Goal: Task Accomplishment & Management: Use online tool/utility

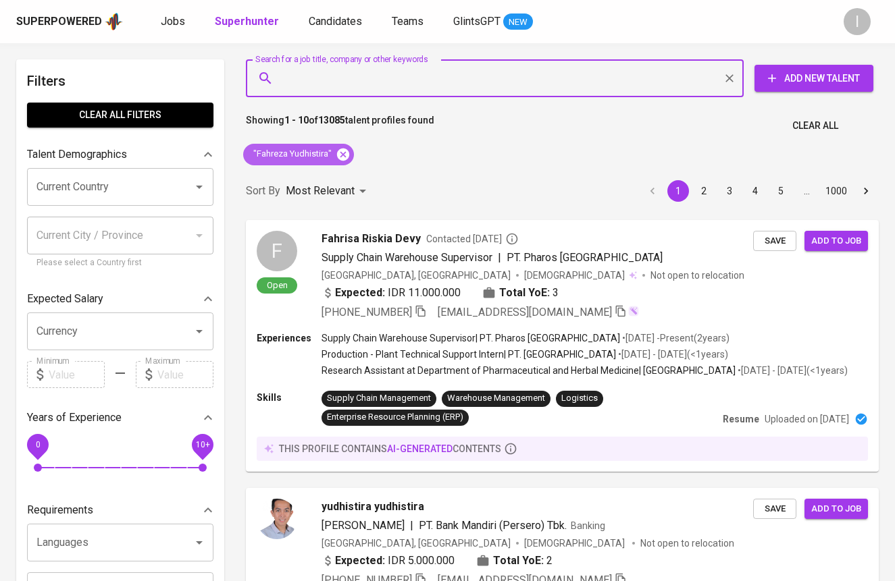
click at [349, 154] on div ""Fahreza Yudhistira"" at bounding box center [298, 155] width 111 height 22
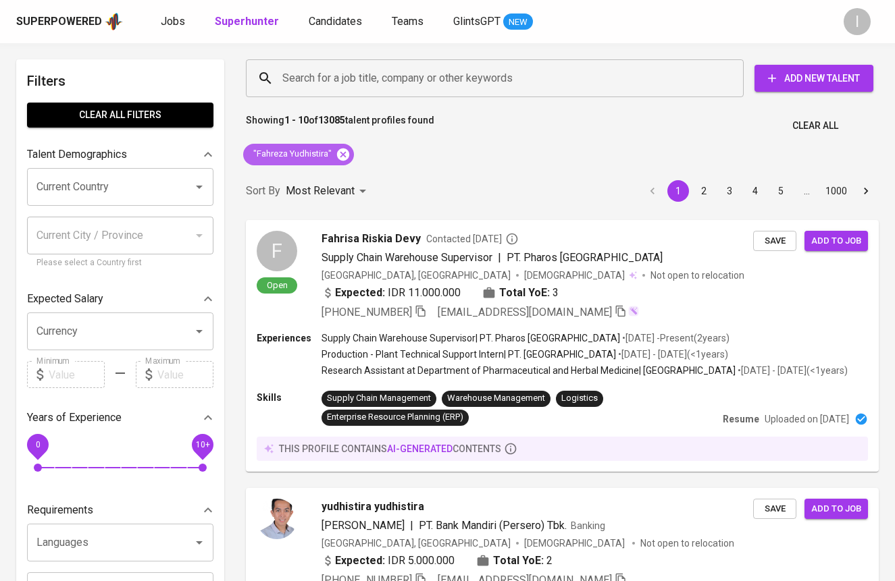
click at [344, 155] on icon at bounding box center [343, 154] width 12 height 12
click at [403, 72] on input "Search for a job title, company or other keywords" at bounding box center [498, 78] width 438 height 26
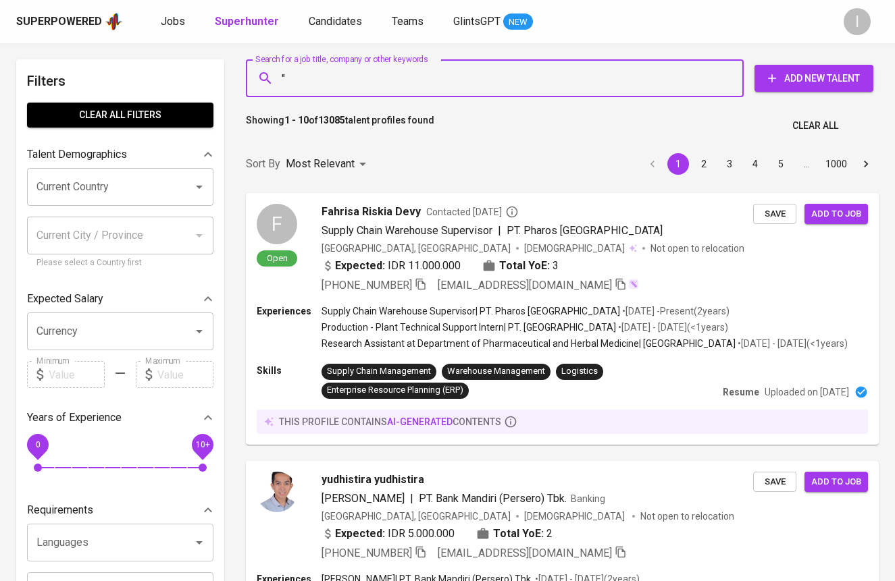
paste input "Gonusa Prima Distribusi"
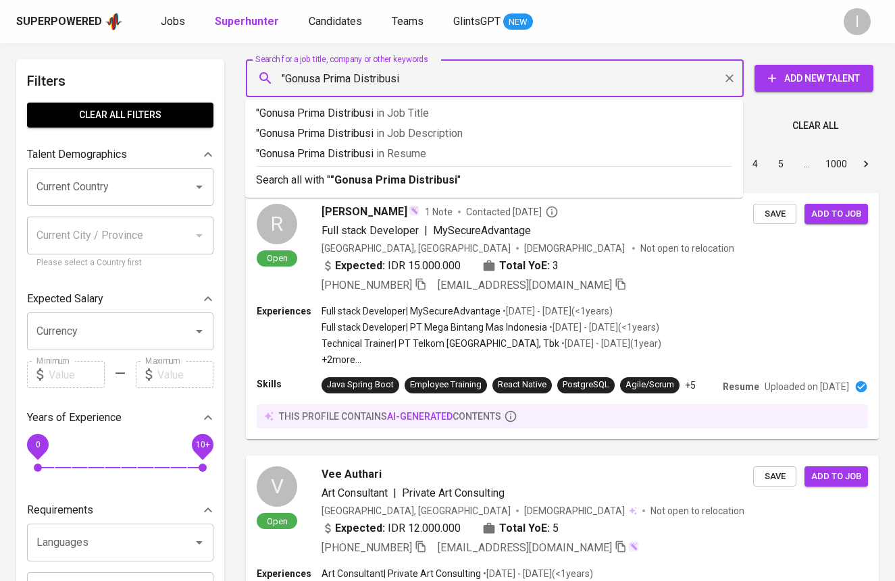
type input ""Gonusa Prima Distribusi""
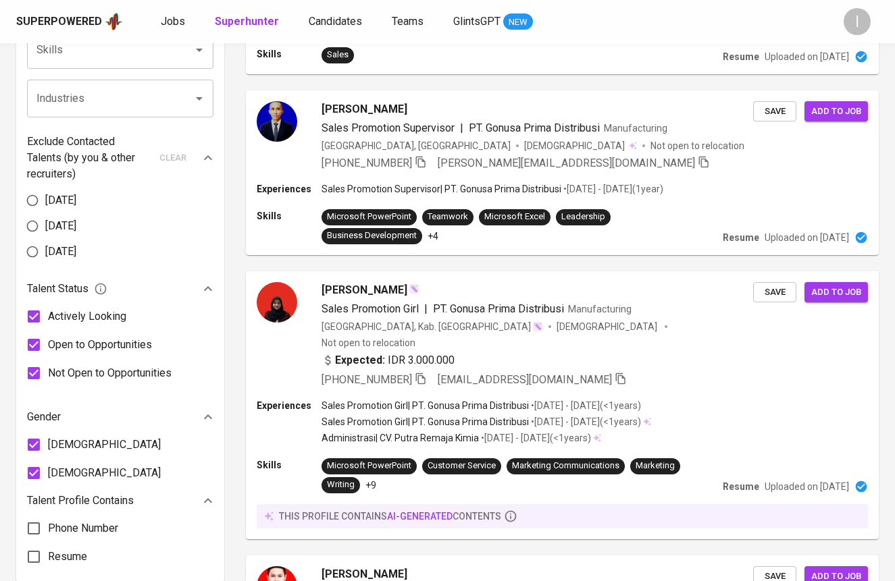
scroll to position [47, 0]
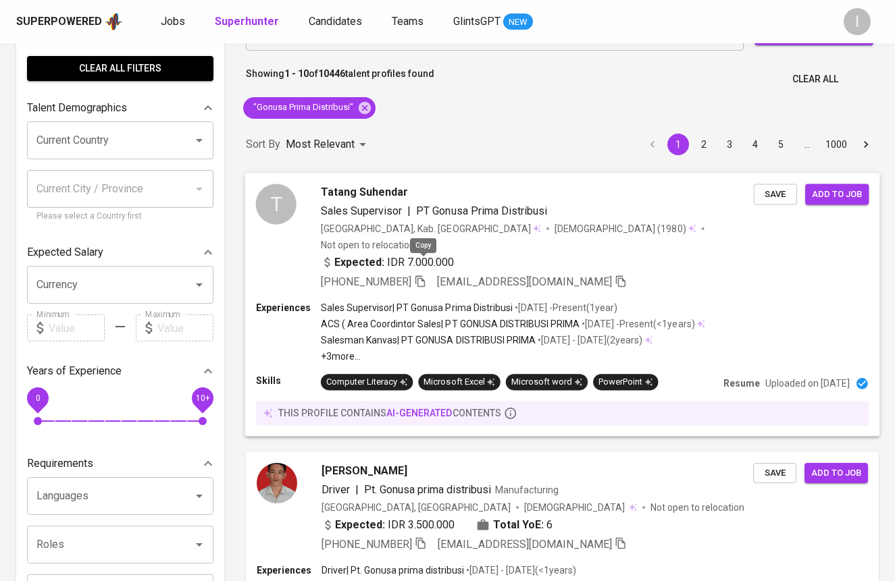
click at [423, 275] on icon "button" at bounding box center [420, 281] width 12 height 12
